Goal: Information Seeking & Learning: Learn about a topic

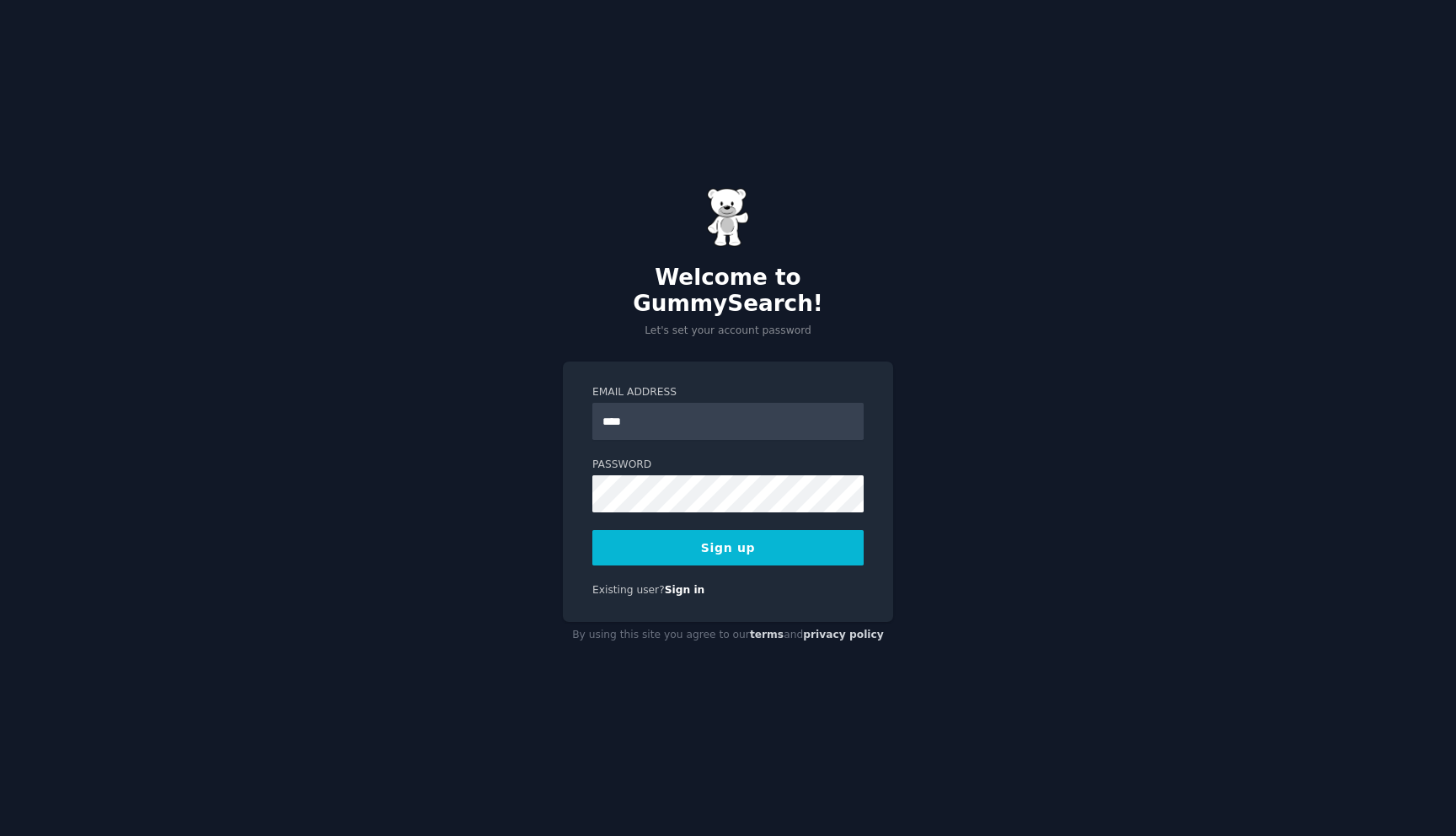
type input "**********"
click at [648, 532] on button "Sign up" at bounding box center [728, 548] width 271 height 35
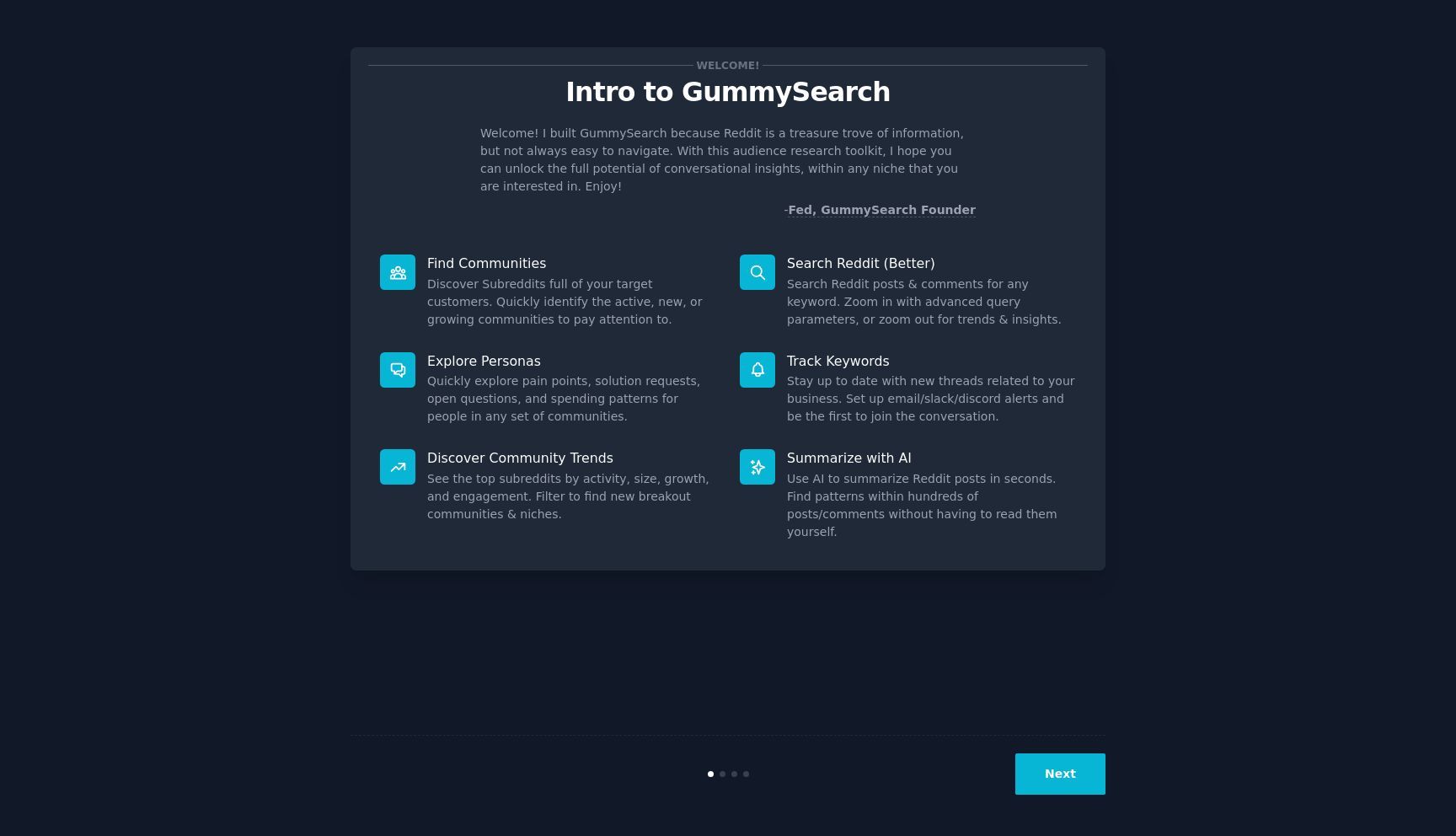
click at [1060, 771] on button "Next" at bounding box center [1060, 773] width 90 height 41
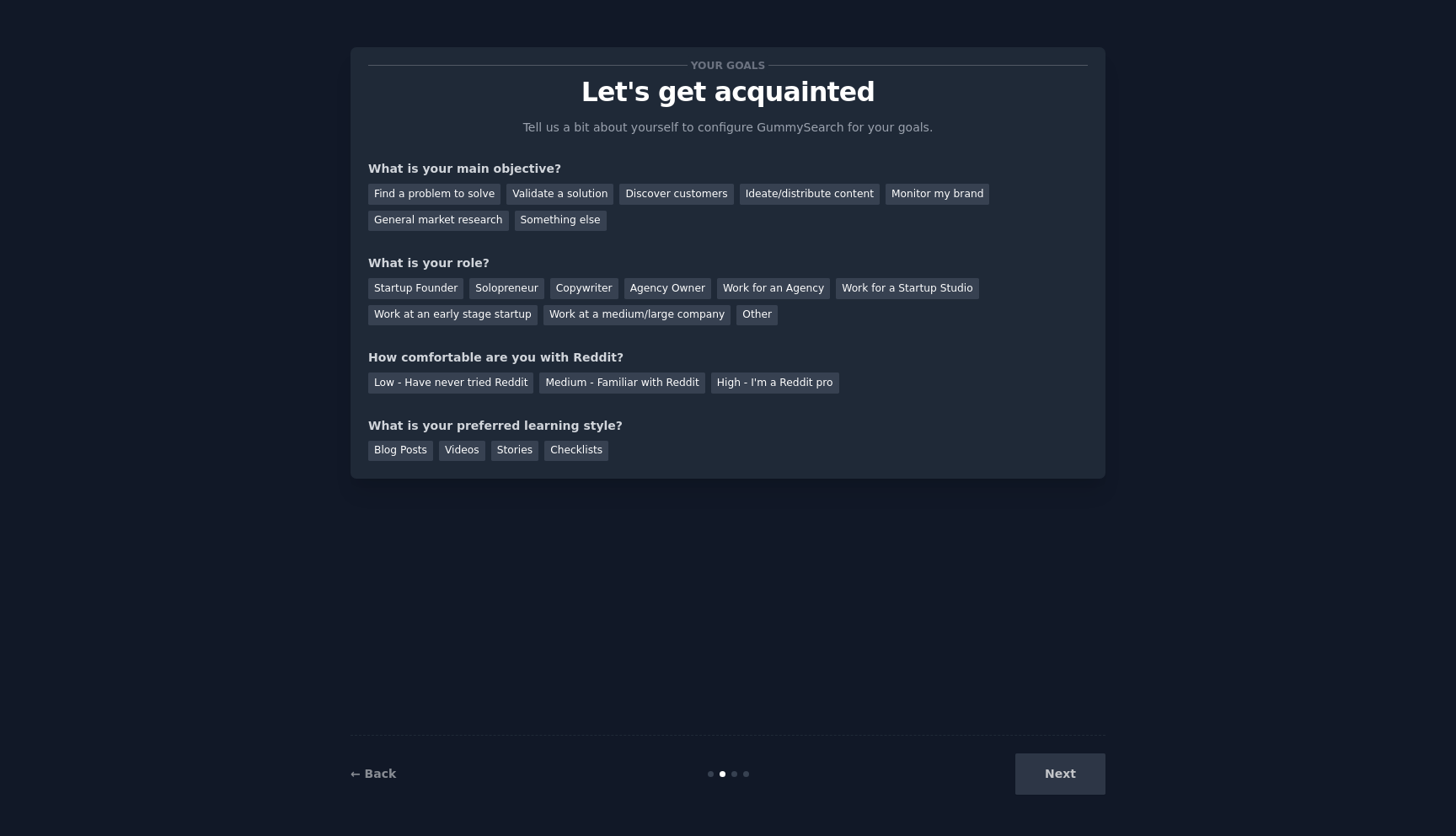
click at [1062, 771] on div "Next" at bounding box center [979, 773] width 252 height 41
click at [1063, 771] on div "Next" at bounding box center [979, 773] width 252 height 41
click at [1065, 771] on div "Next" at bounding box center [979, 773] width 252 height 41
click at [1067, 768] on div "Next" at bounding box center [979, 773] width 252 height 41
click at [1038, 752] on div "← Back Next" at bounding box center [728, 773] width 755 height 77
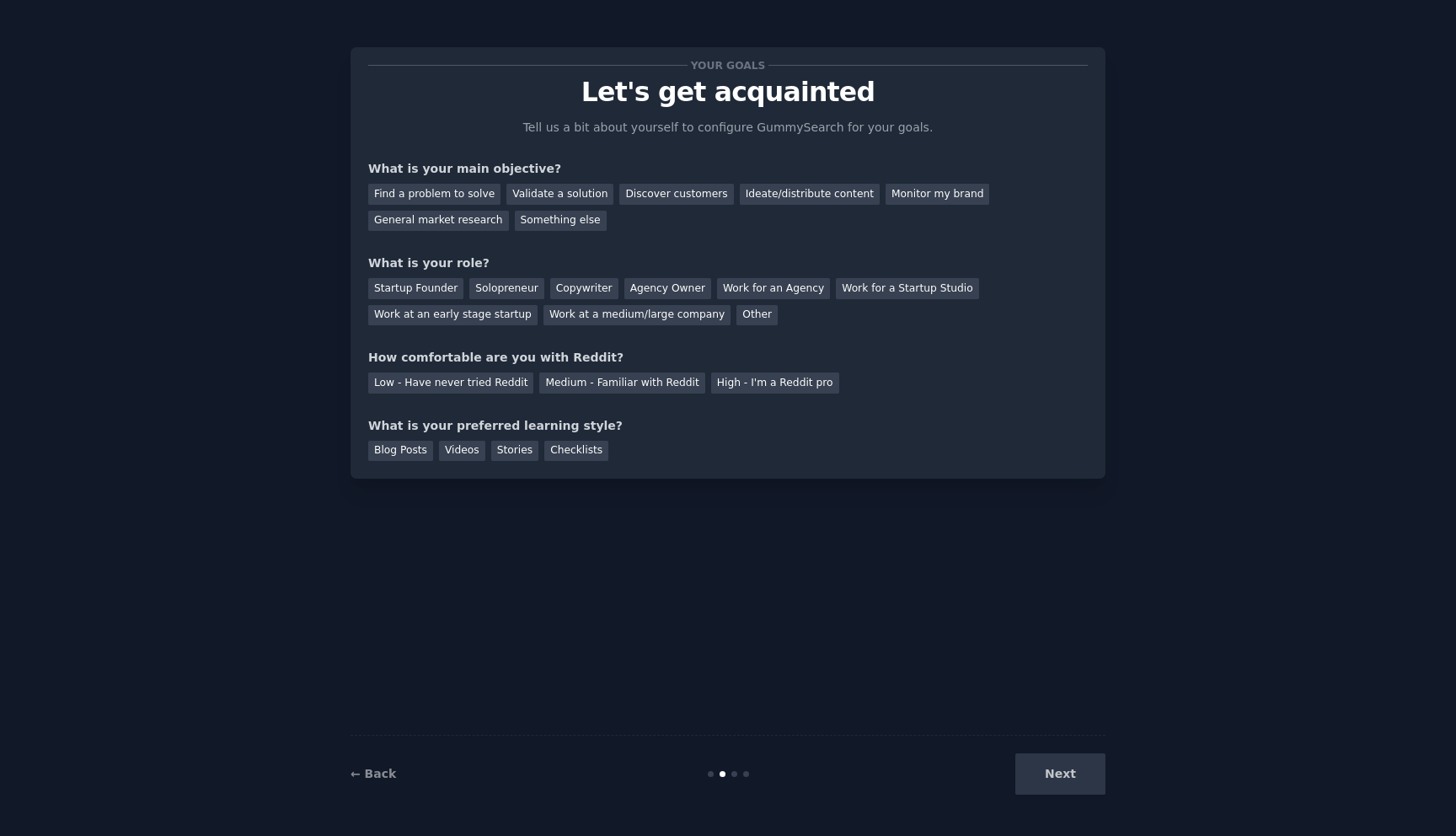
click at [1076, 769] on div "Next" at bounding box center [979, 773] width 252 height 41
click at [1077, 769] on div "Next" at bounding box center [979, 773] width 252 height 41
click at [519, 290] on div "Solopreneur" at bounding box center [507, 288] width 75 height 21
click at [522, 216] on div "Something else" at bounding box center [560, 221] width 92 height 21
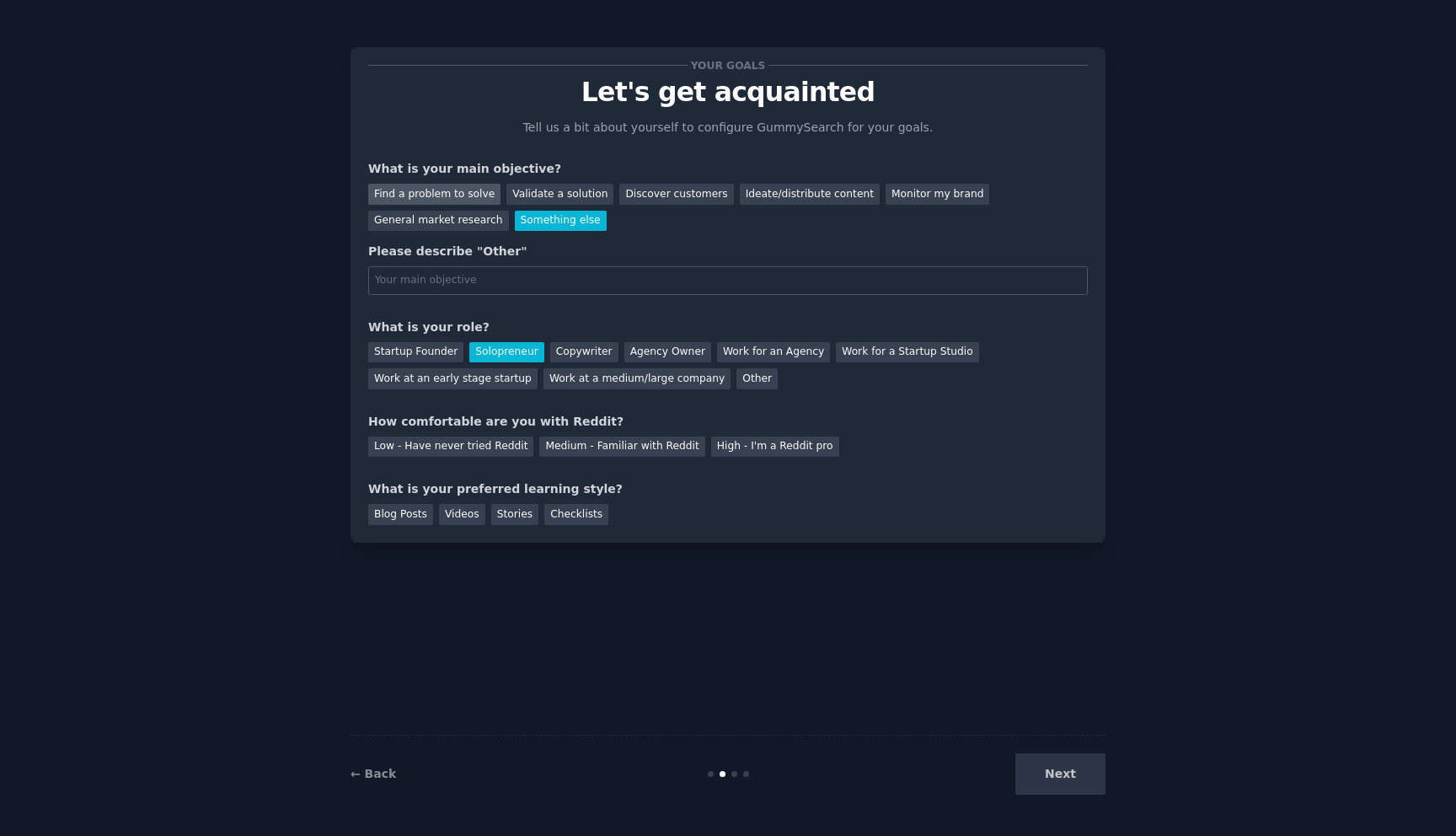
click at [427, 189] on div "Find a problem to solve" at bounding box center [434, 194] width 132 height 21
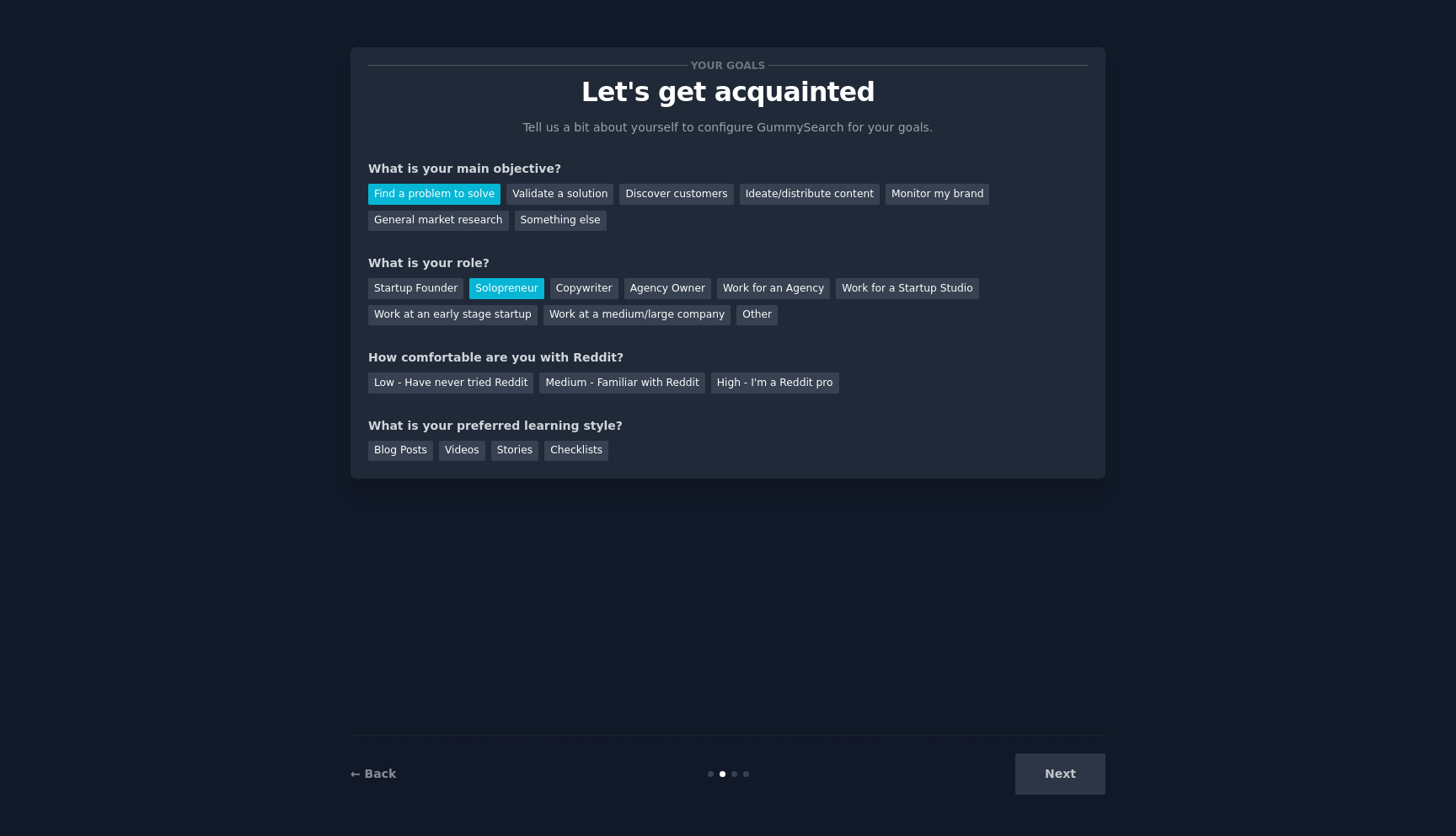
click at [1029, 760] on div "Next" at bounding box center [979, 773] width 252 height 41
click at [484, 362] on div "How comfortable are you with Reddit?" at bounding box center [728, 358] width 719 height 17
click at [647, 385] on div "Medium - Familiar with Reddit" at bounding box center [622, 383] width 166 height 21
click at [477, 385] on div "Low - Have never tried Reddit" at bounding box center [451, 383] width 166 height 21
click at [516, 455] on div "Stories" at bounding box center [515, 451] width 47 height 21
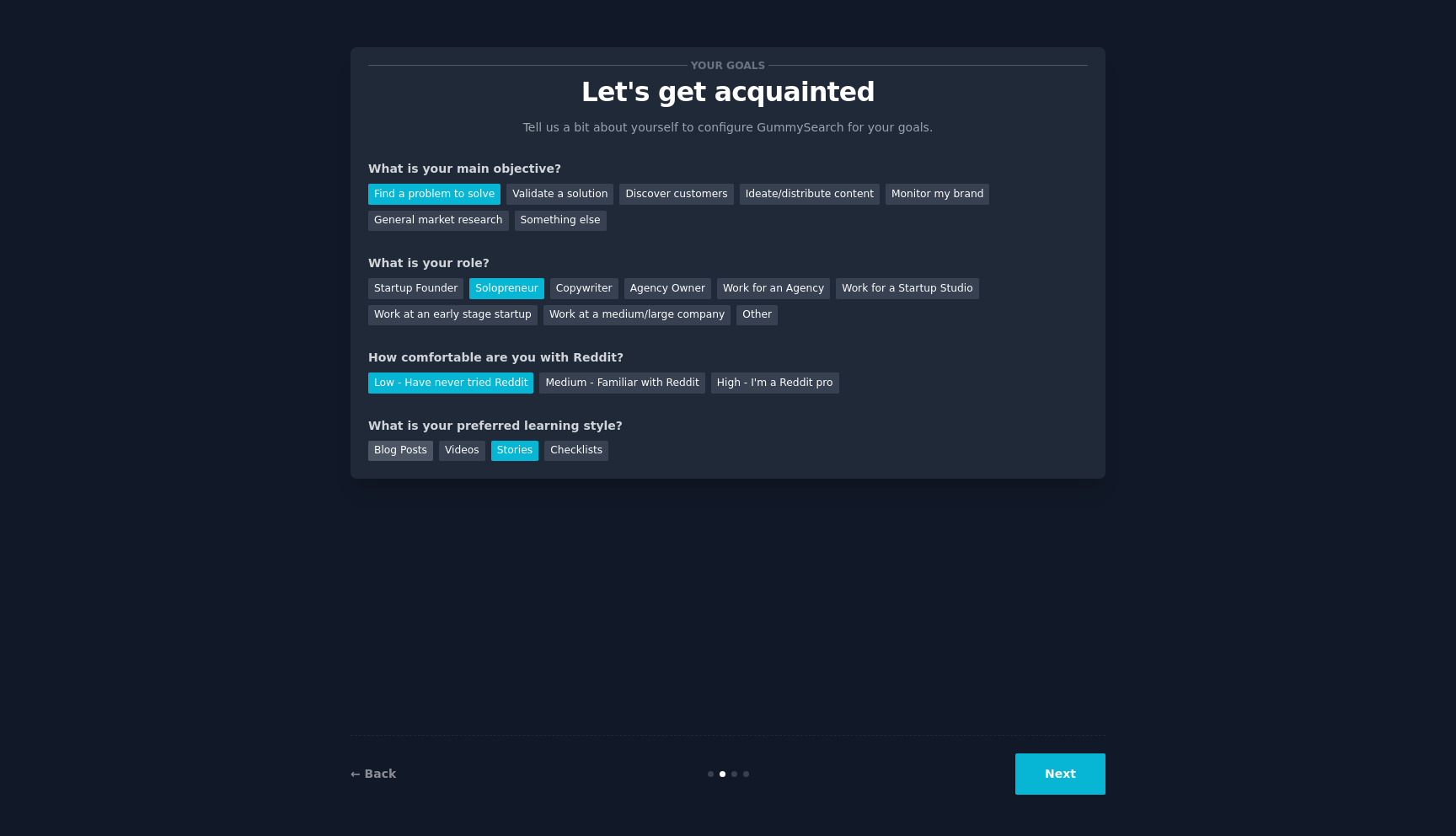
click at [395, 442] on div "Blog Posts" at bounding box center [400, 451] width 65 height 21
click at [1089, 778] on button "Next" at bounding box center [1060, 773] width 90 height 41
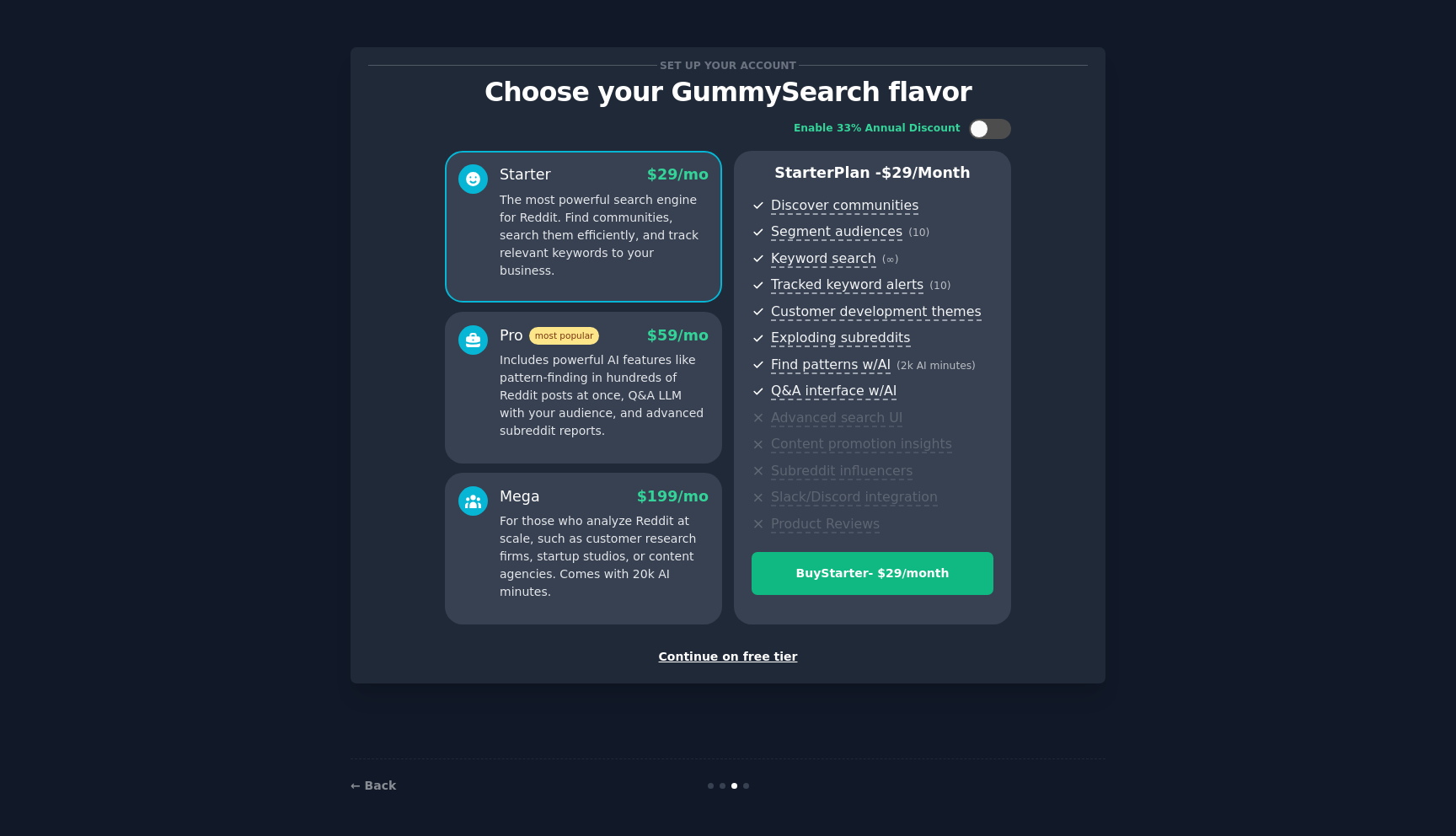
click at [764, 657] on div "Continue on free tier" at bounding box center [728, 657] width 719 height 17
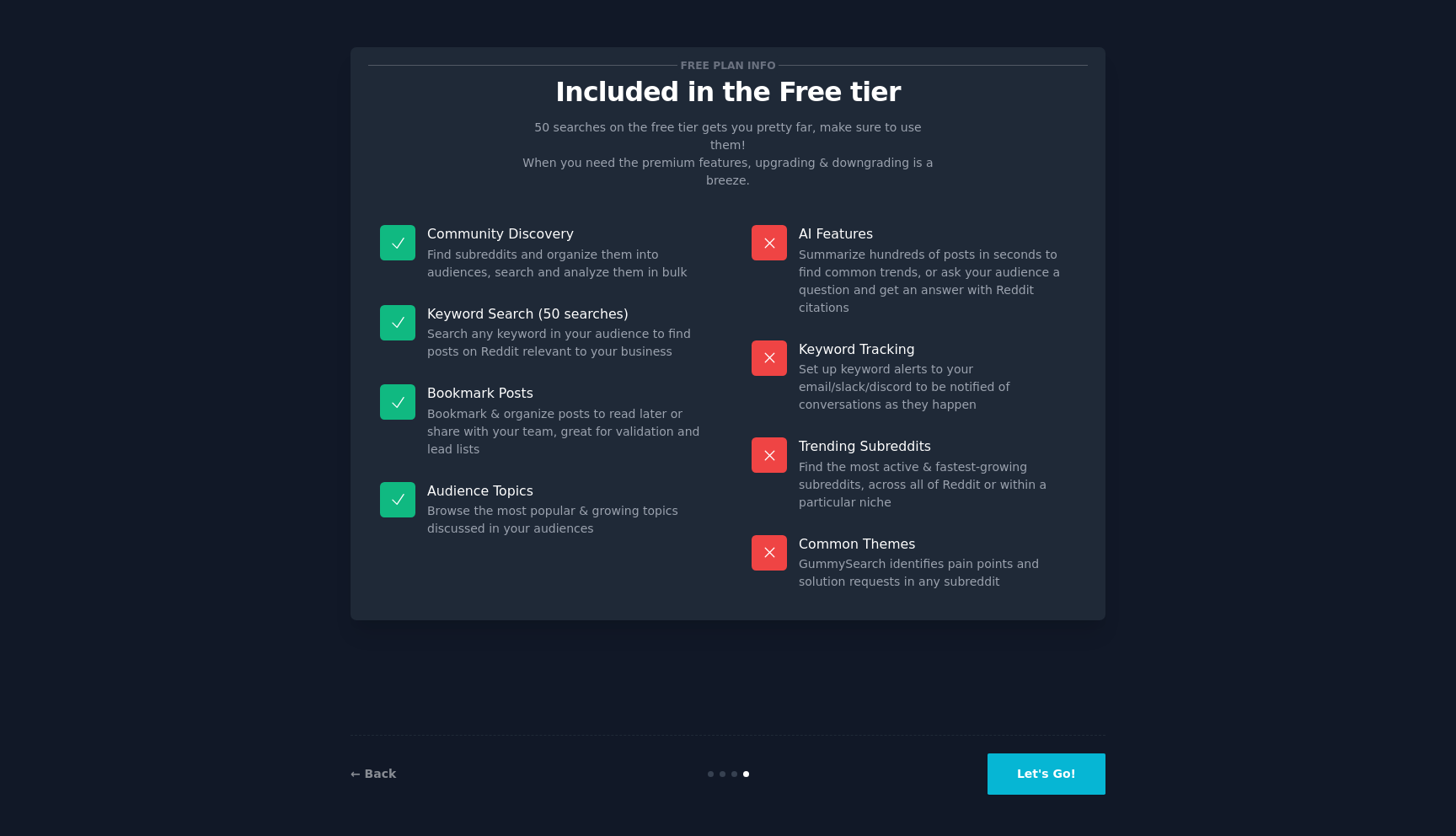
click at [1017, 741] on div "← Back Let's Go!" at bounding box center [728, 773] width 755 height 77
click at [1050, 784] on button "Let's Go!" at bounding box center [1047, 773] width 118 height 41
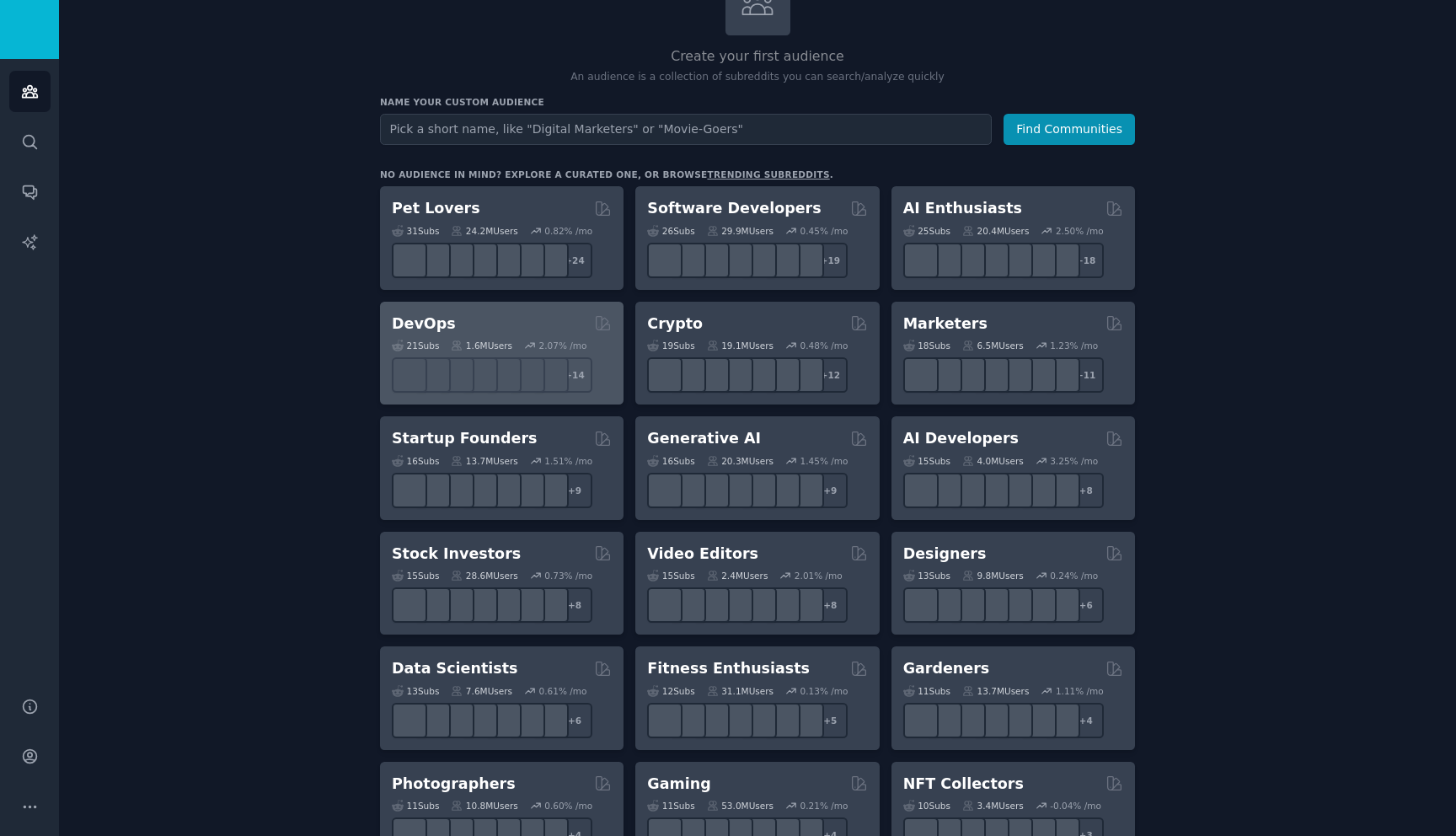
scroll to position [142, 0]
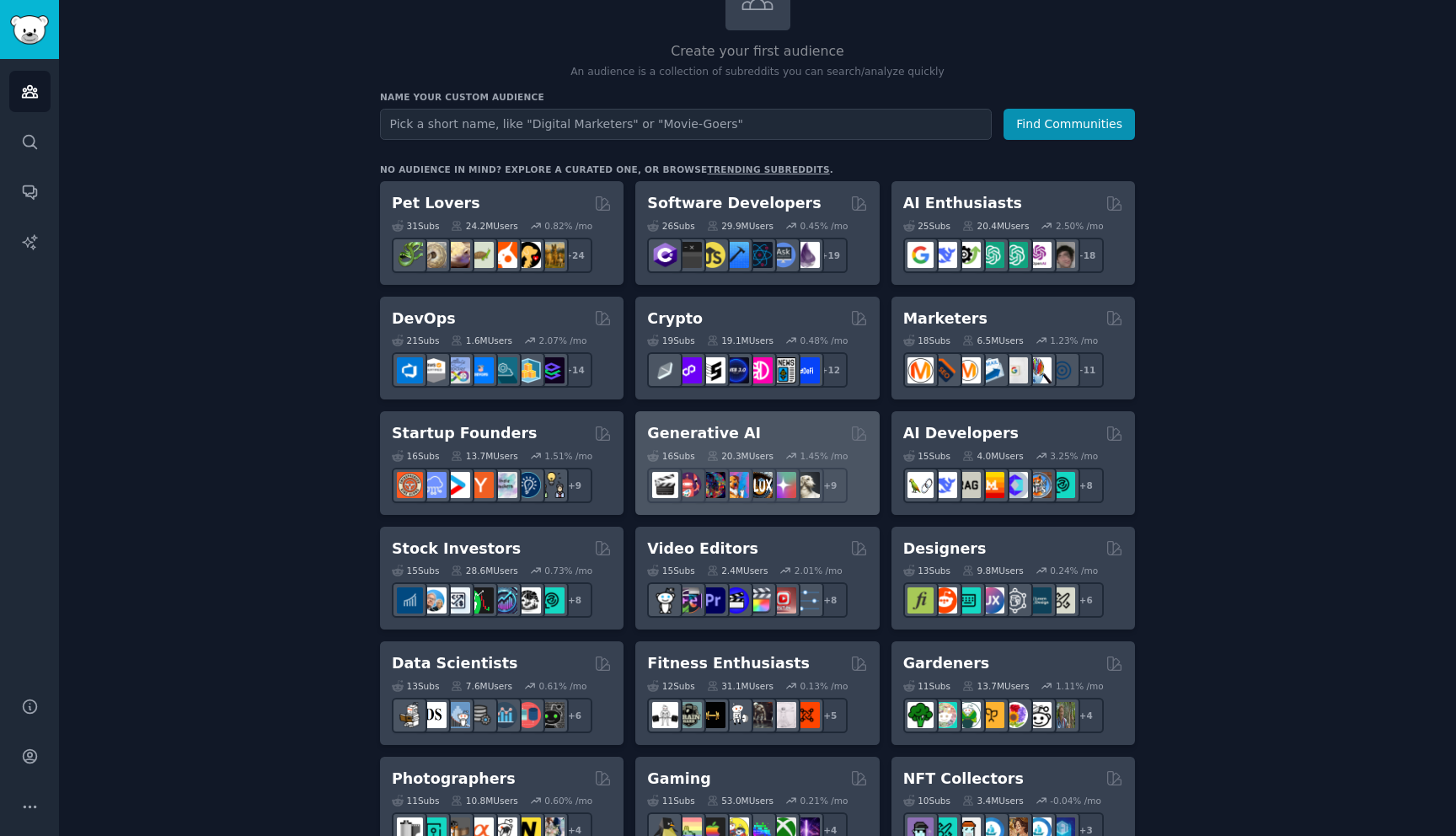
click at [779, 421] on div "Generative AI 16 Sub s 20.3M Users 1.45 % /mo r/aivideo + 9" at bounding box center [758, 463] width 244 height 104
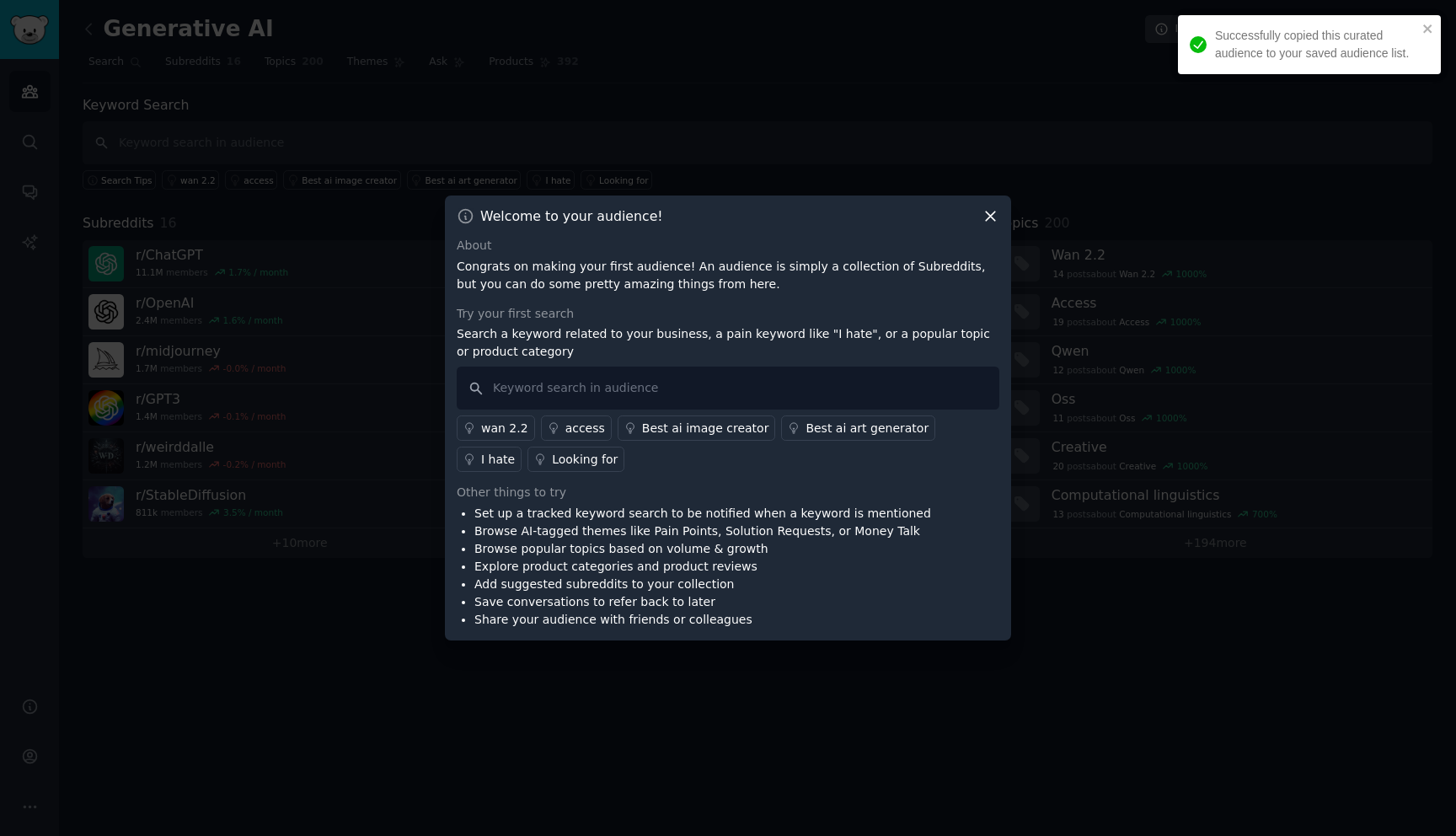
click at [988, 215] on icon at bounding box center [989, 216] width 17 height 17
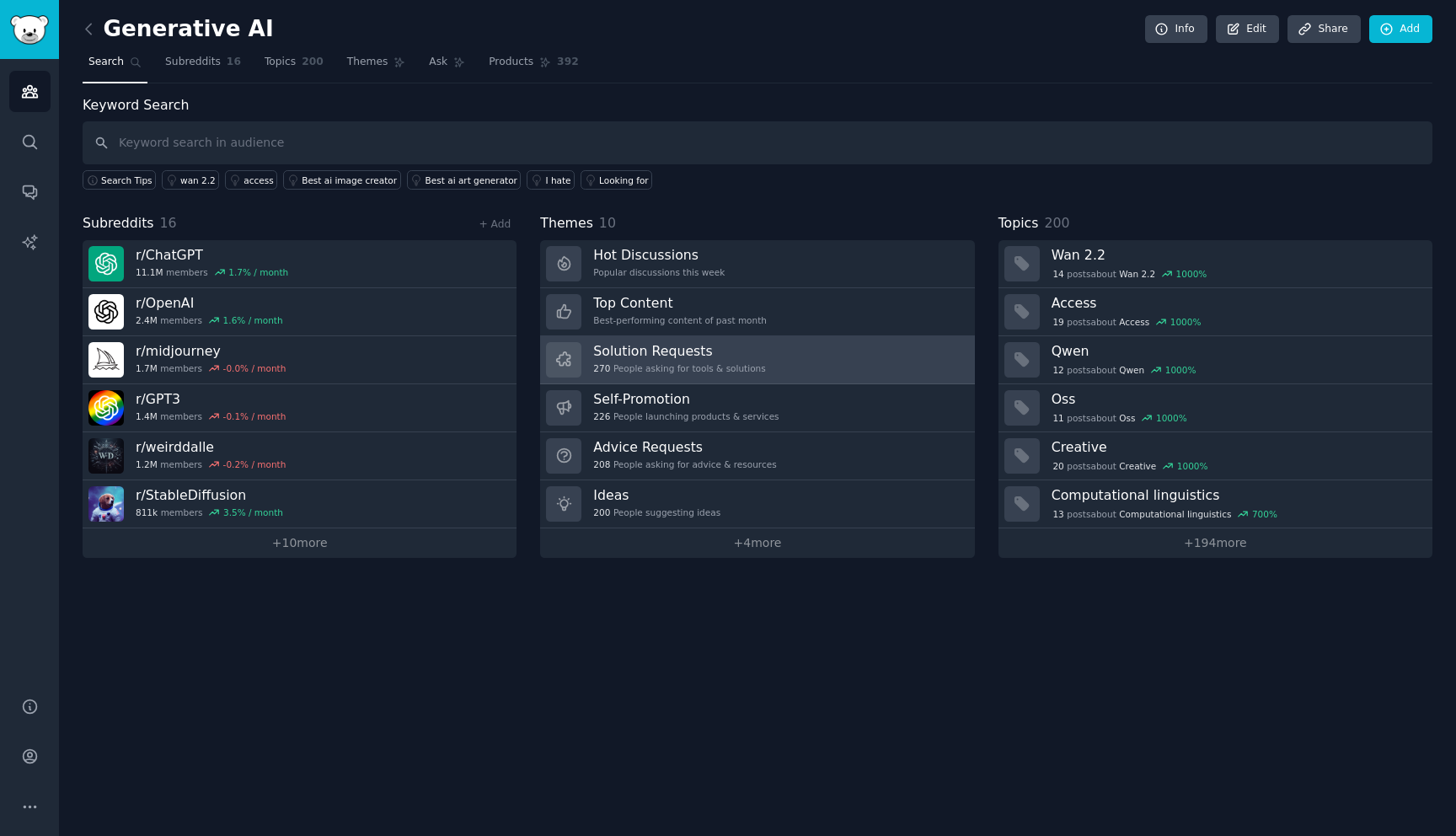
click at [761, 361] on link "Solution Requests 270 People asking for tools & solutions" at bounding box center [757, 360] width 434 height 48
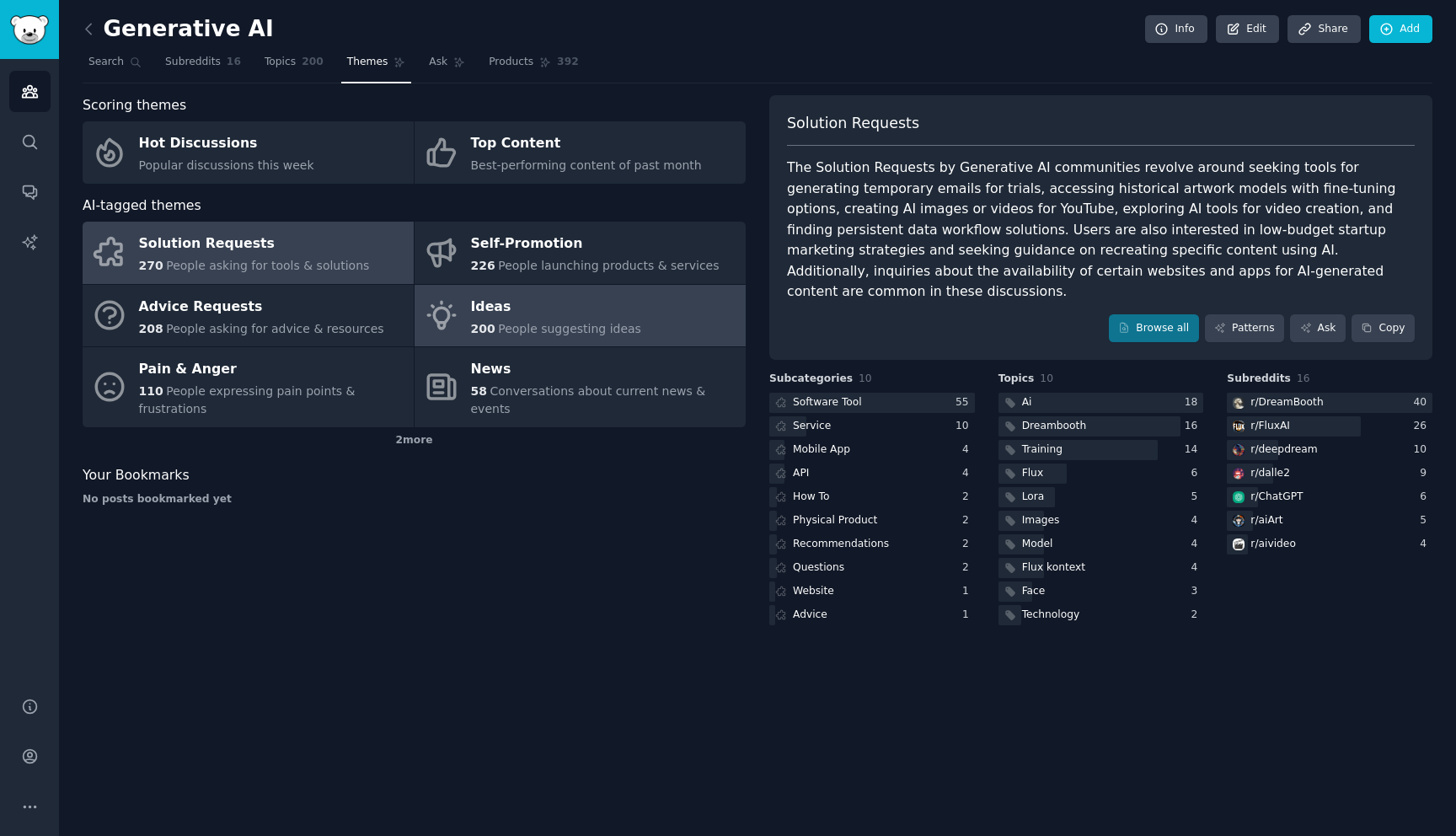
click at [627, 317] on div "Ideas" at bounding box center [556, 307] width 170 height 27
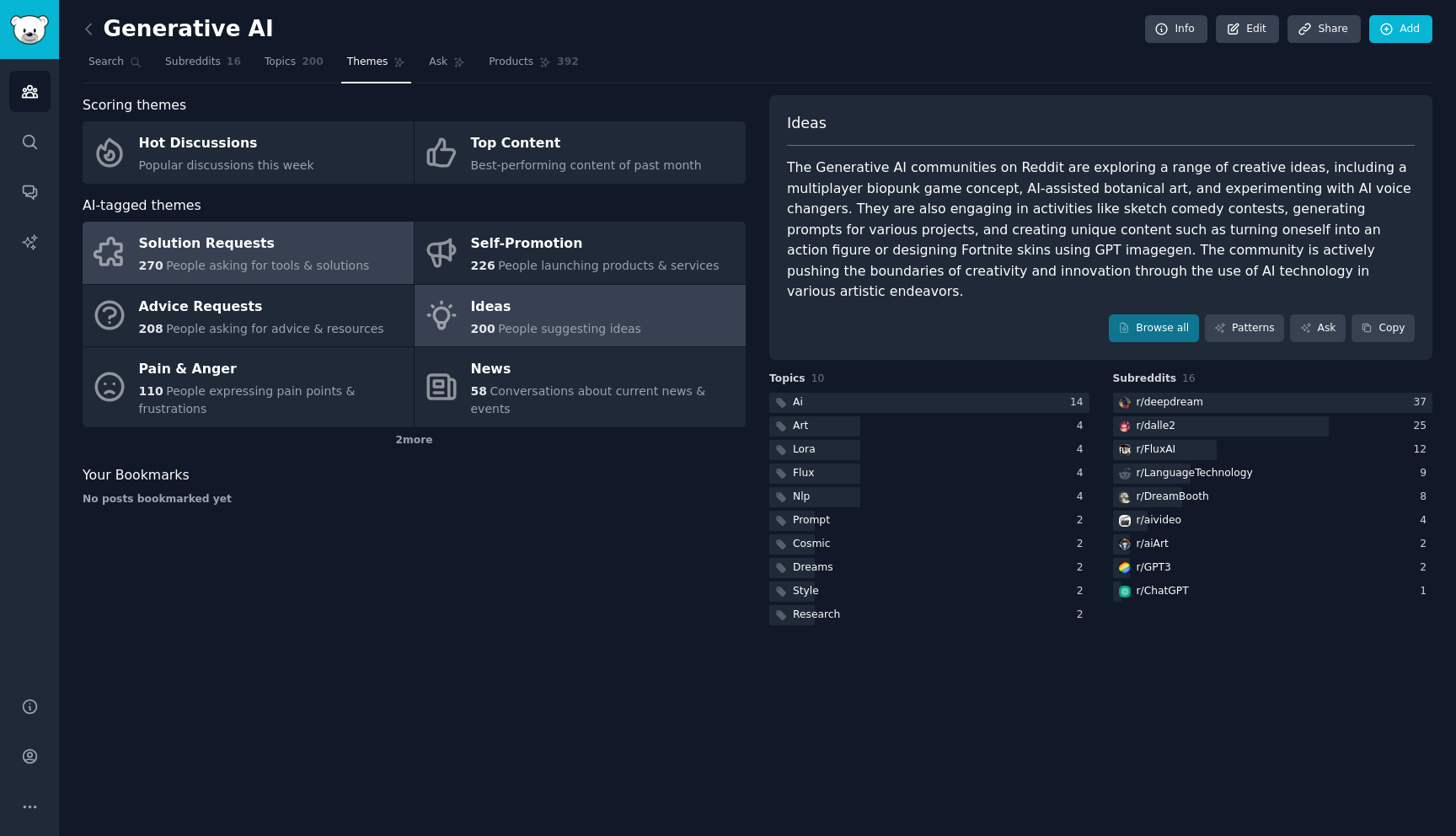
click at [373, 272] on link "Solution Requests 270 People asking for tools & solutions" at bounding box center [248, 253] width 331 height 63
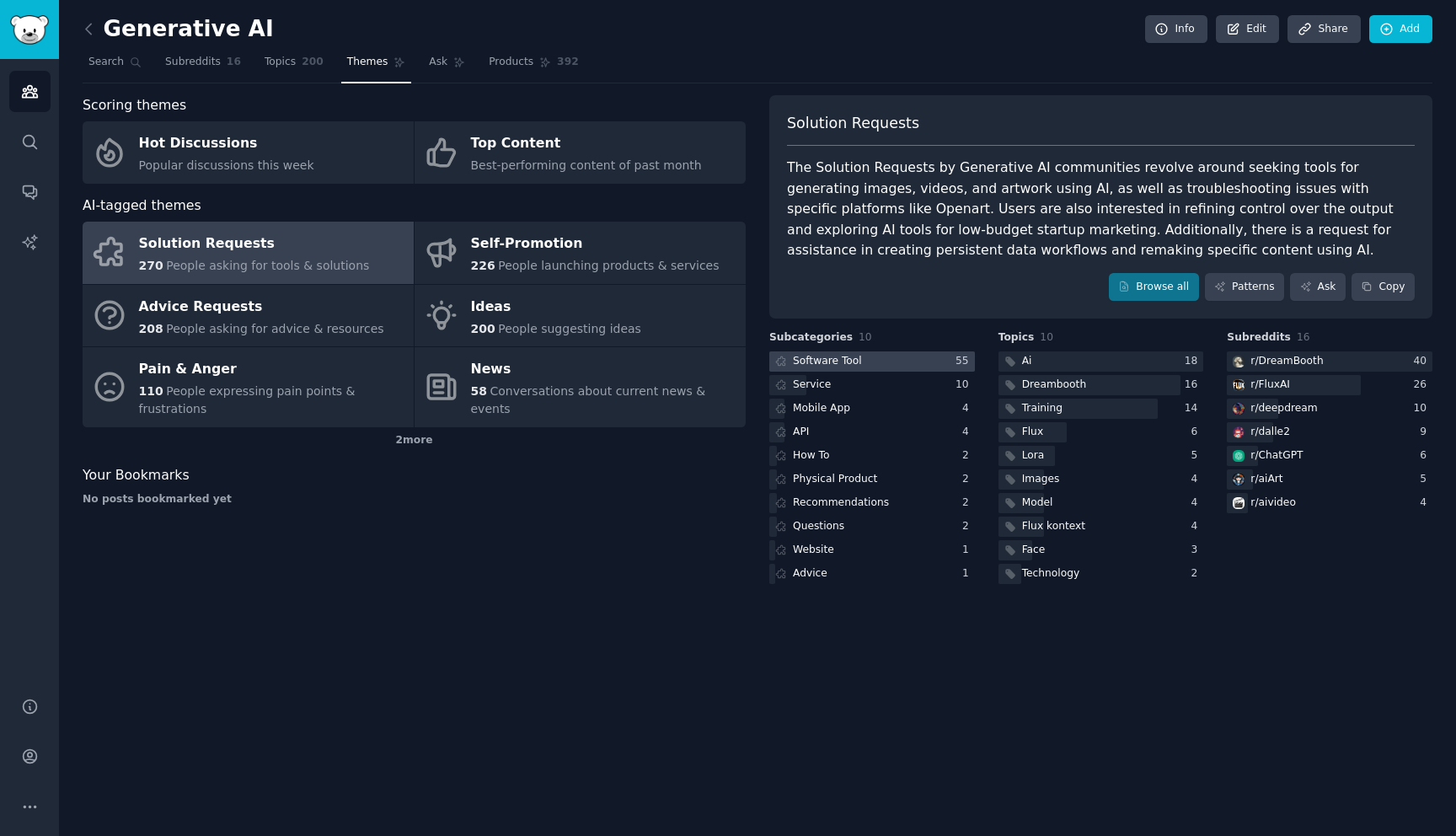
click at [890, 353] on div at bounding box center [872, 361] width 206 height 21
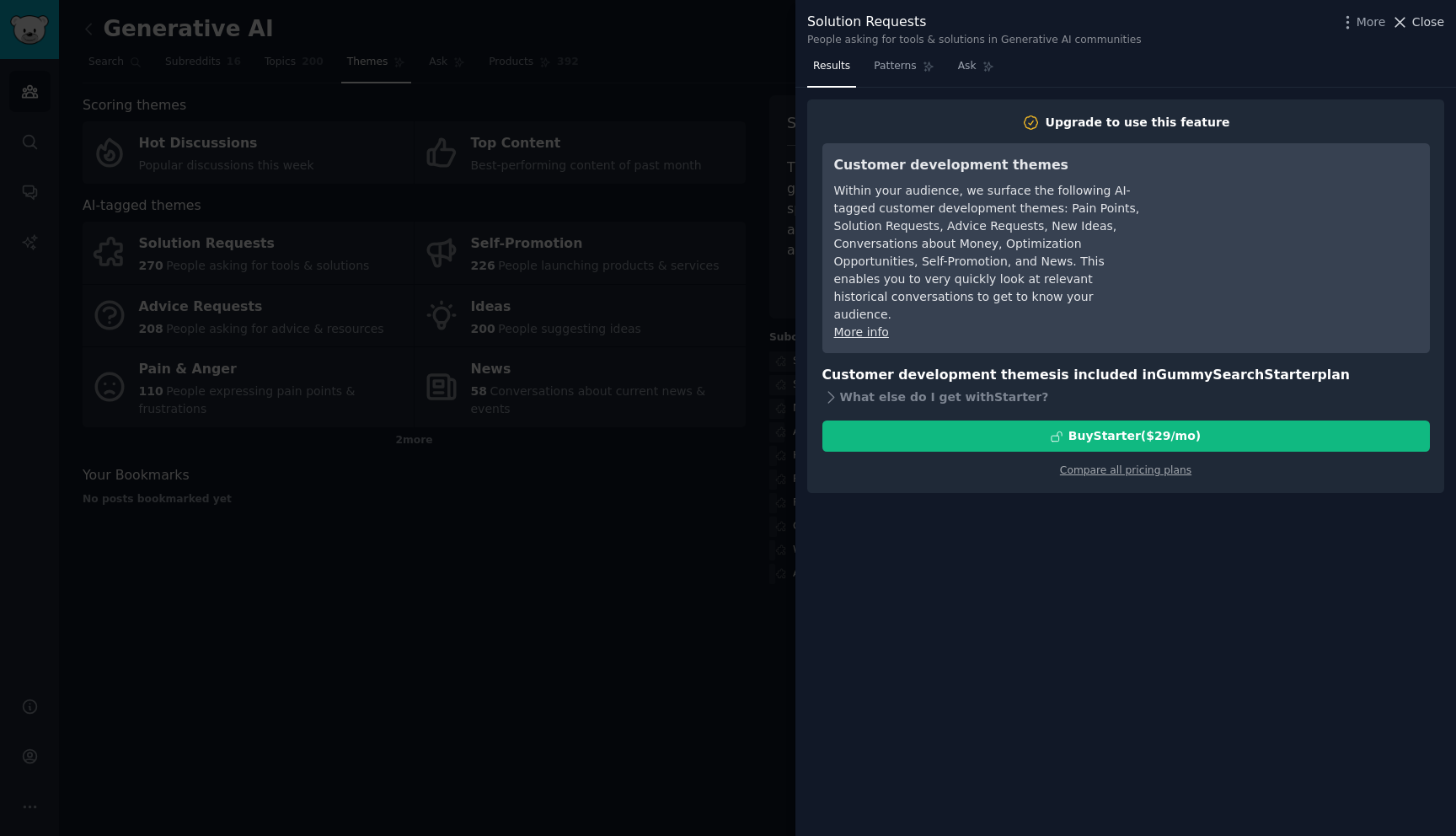
click at [1428, 27] on span "Close" at bounding box center [1428, 22] width 32 height 17
